Goal: Check status: Check status

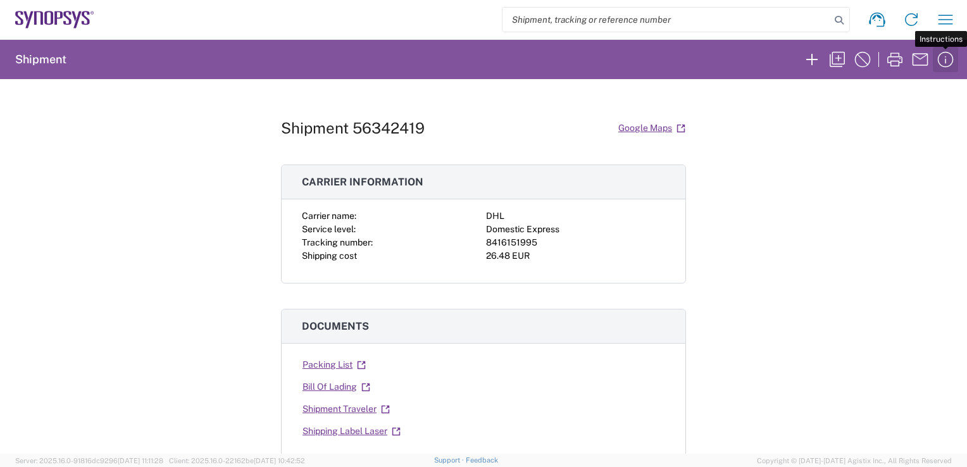
click at [946, 62] on icon "button" at bounding box center [946, 59] width 20 height 20
drag, startPoint x: 864, startPoint y: 180, endPoint x: 857, endPoint y: 166, distance: 16.4
click at [864, 177] on div "Shipment 56342419 Google Maps Carrier information Carrier name: DHL Service lev…" at bounding box center [483, 266] width 967 height 375
click at [937, 27] on icon "button" at bounding box center [946, 19] width 20 height 20
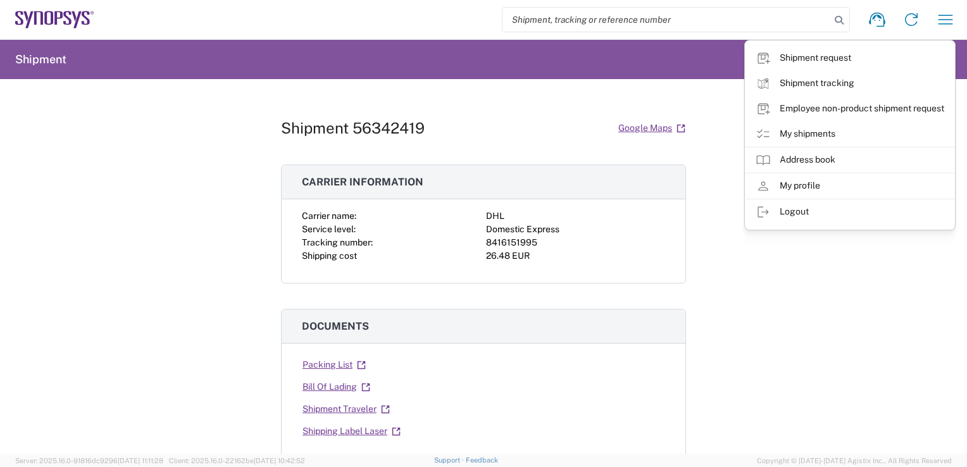
click at [827, 133] on link "My shipments" at bounding box center [850, 134] width 209 height 25
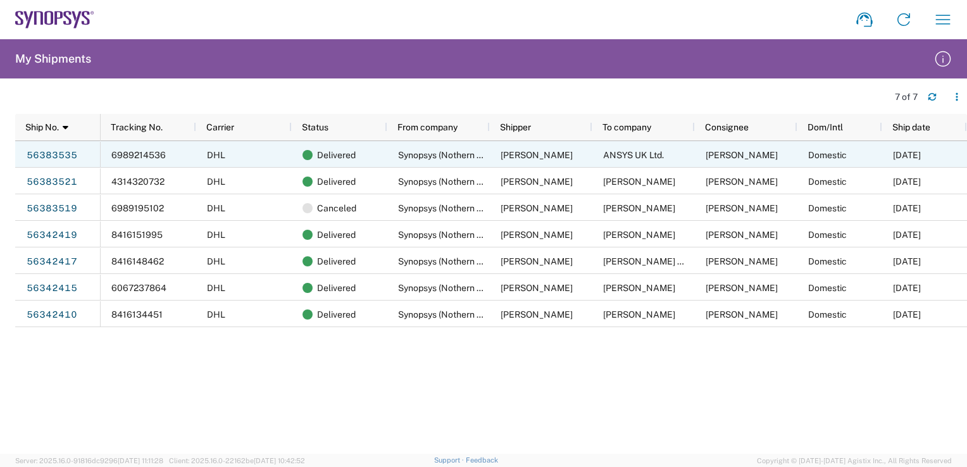
click at [742, 156] on span "[PERSON_NAME]" at bounding box center [742, 155] width 72 height 10
click at [380, 151] on div "Delivered" at bounding box center [342, 155] width 79 height 27
click at [139, 150] on span "6989214536" at bounding box center [138, 155] width 54 height 10
click at [66, 151] on link "56383535" at bounding box center [52, 155] width 52 height 20
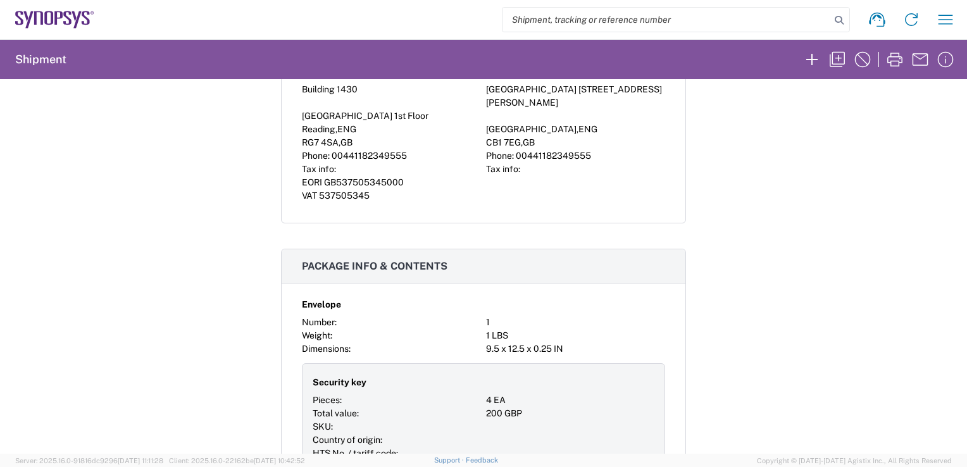
scroll to position [696, 0]
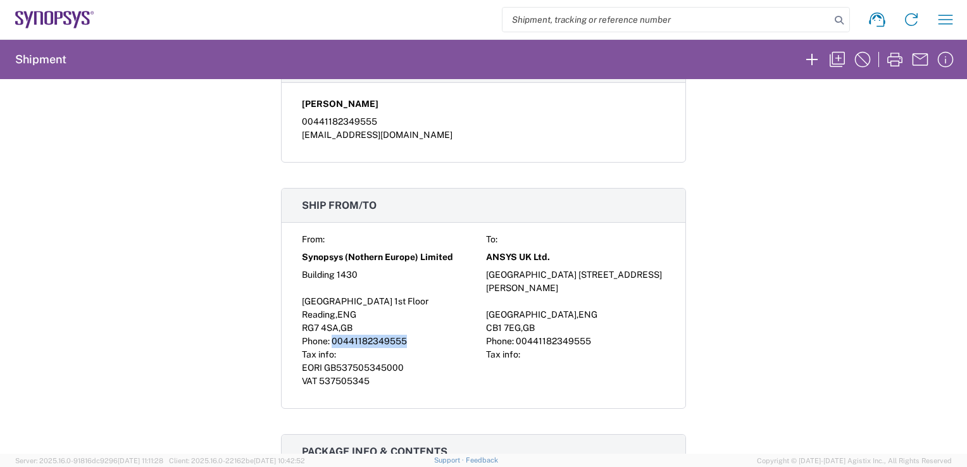
drag, startPoint x: 404, startPoint y: 323, endPoint x: 326, endPoint y: 323, distance: 77.9
click at [326, 335] on div "Phone: [PHONE_NUMBER]" at bounding box center [391, 341] width 179 height 13
copy span "00441182349555"
click at [419, 375] on div "VAT 537505345" at bounding box center [391, 381] width 179 height 13
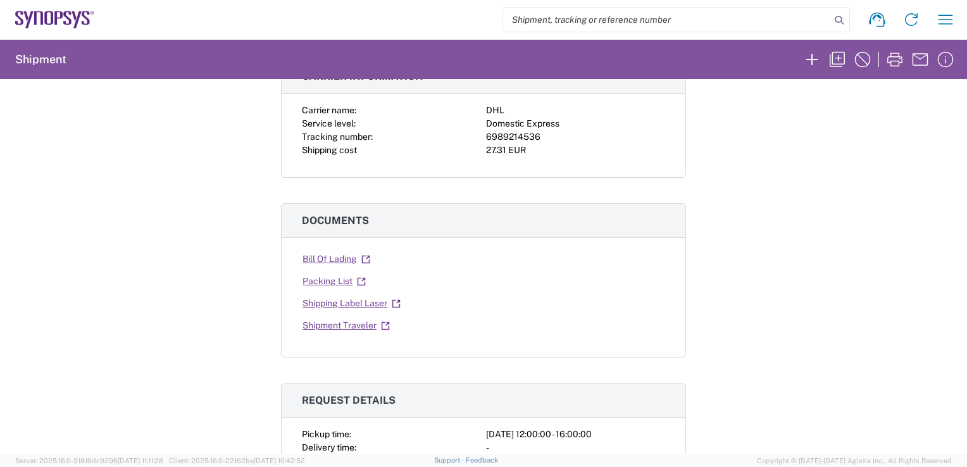
scroll to position [0, 0]
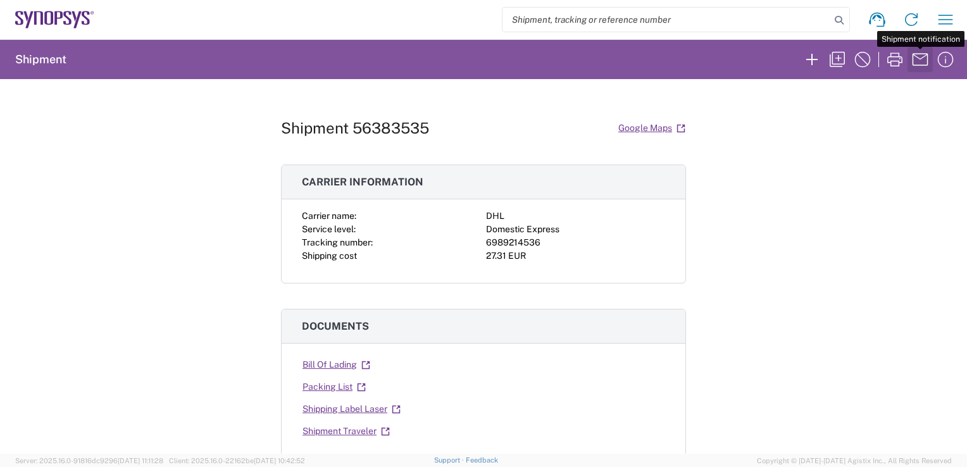
click at [922, 57] on icon "button" at bounding box center [920, 59] width 20 height 20
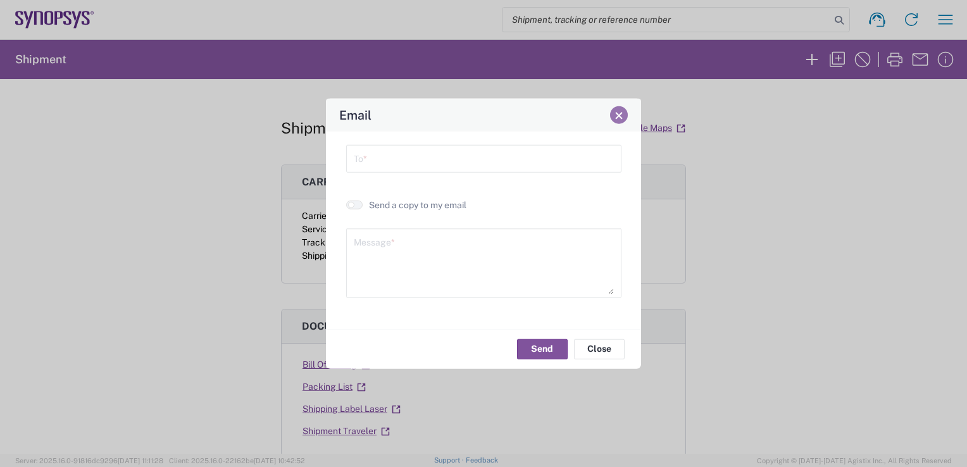
click at [623, 118] on span "Close" at bounding box center [619, 115] width 9 height 9
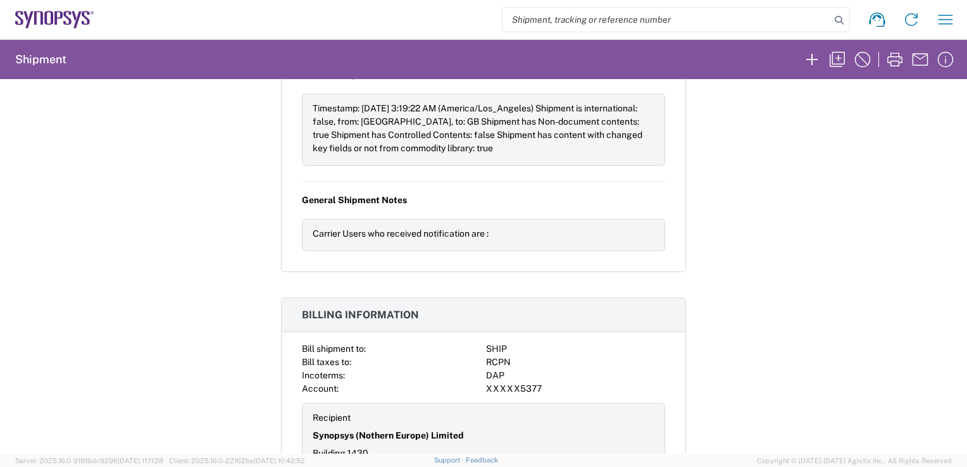
scroll to position [1452, 0]
